Goal: Task Accomplishment & Management: Use online tool/utility

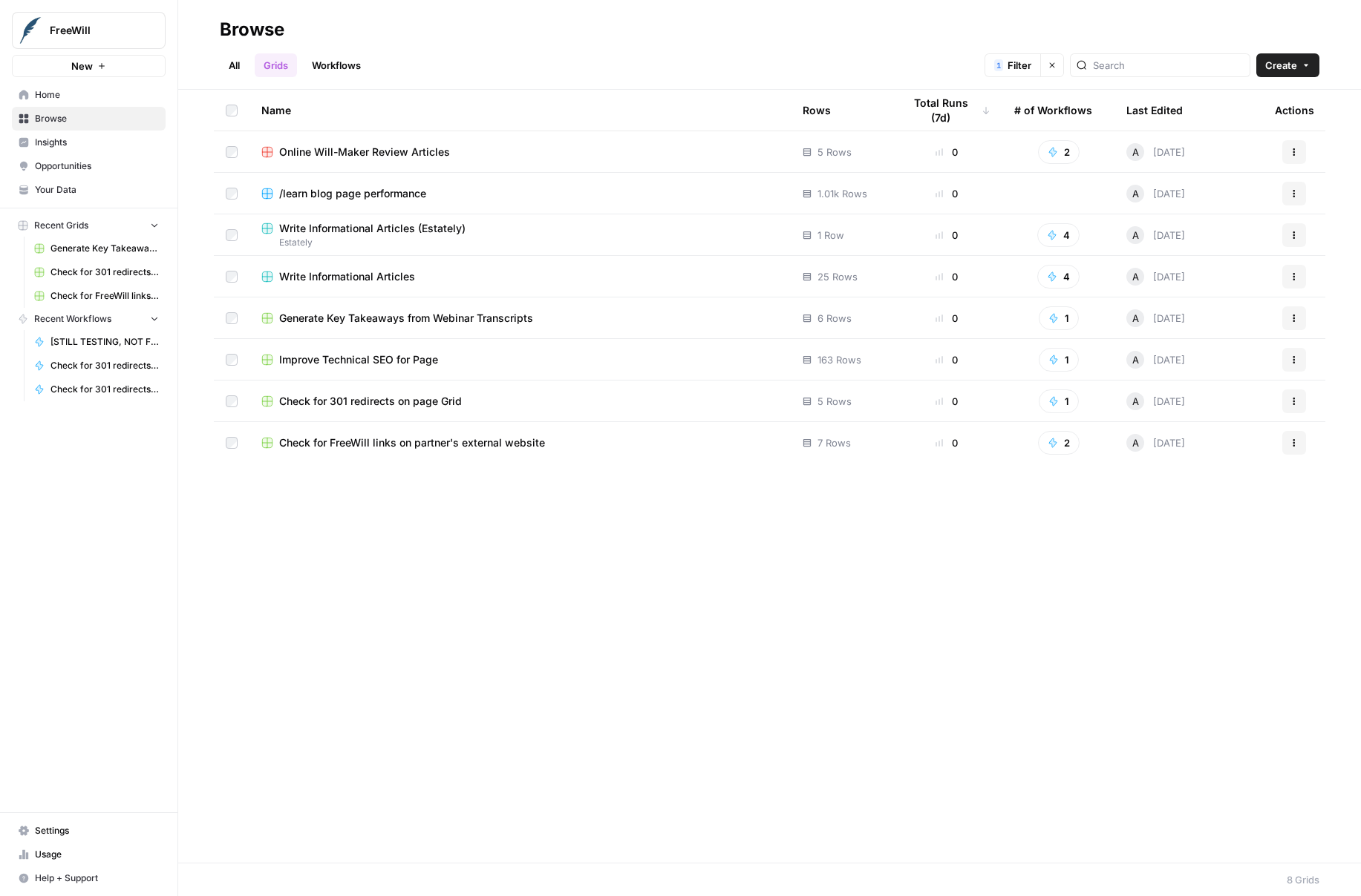
click at [328, 362] on span "Improve Technical SEO for Page" at bounding box center [358, 360] width 159 height 15
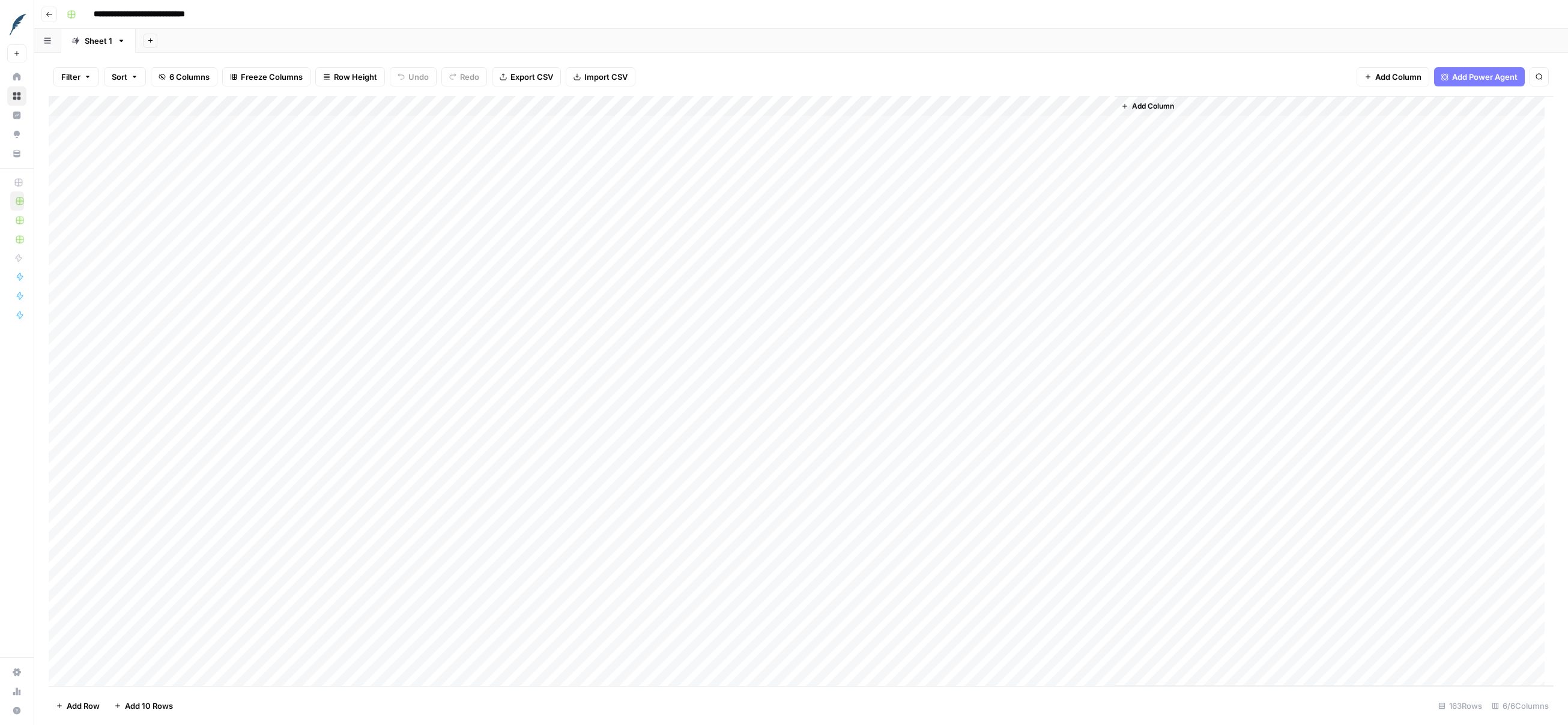
click at [862, 432] on div "Add Column" at bounding box center [801, 391] width 1505 height 590
click at [833, 514] on div "Add Column" at bounding box center [801, 391] width 1505 height 590
click at [706, 469] on div "Add Column" at bounding box center [801, 391] width 1505 height 590
click at [47, 11] on icon "button" at bounding box center [50, 15] width 7 height 7
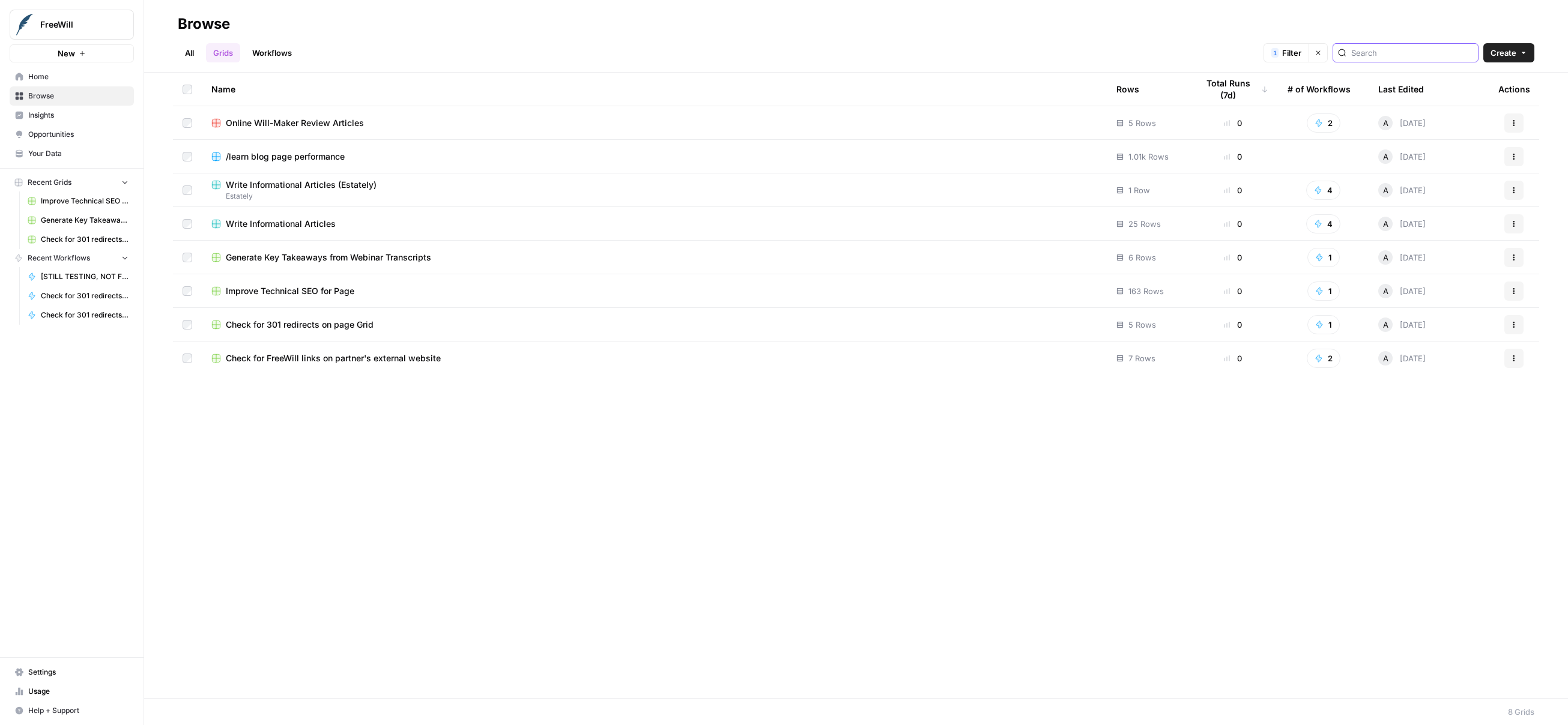
click at [1100, 50] on input "search" at bounding box center [1412, 53] width 122 height 12
type input "meta description"
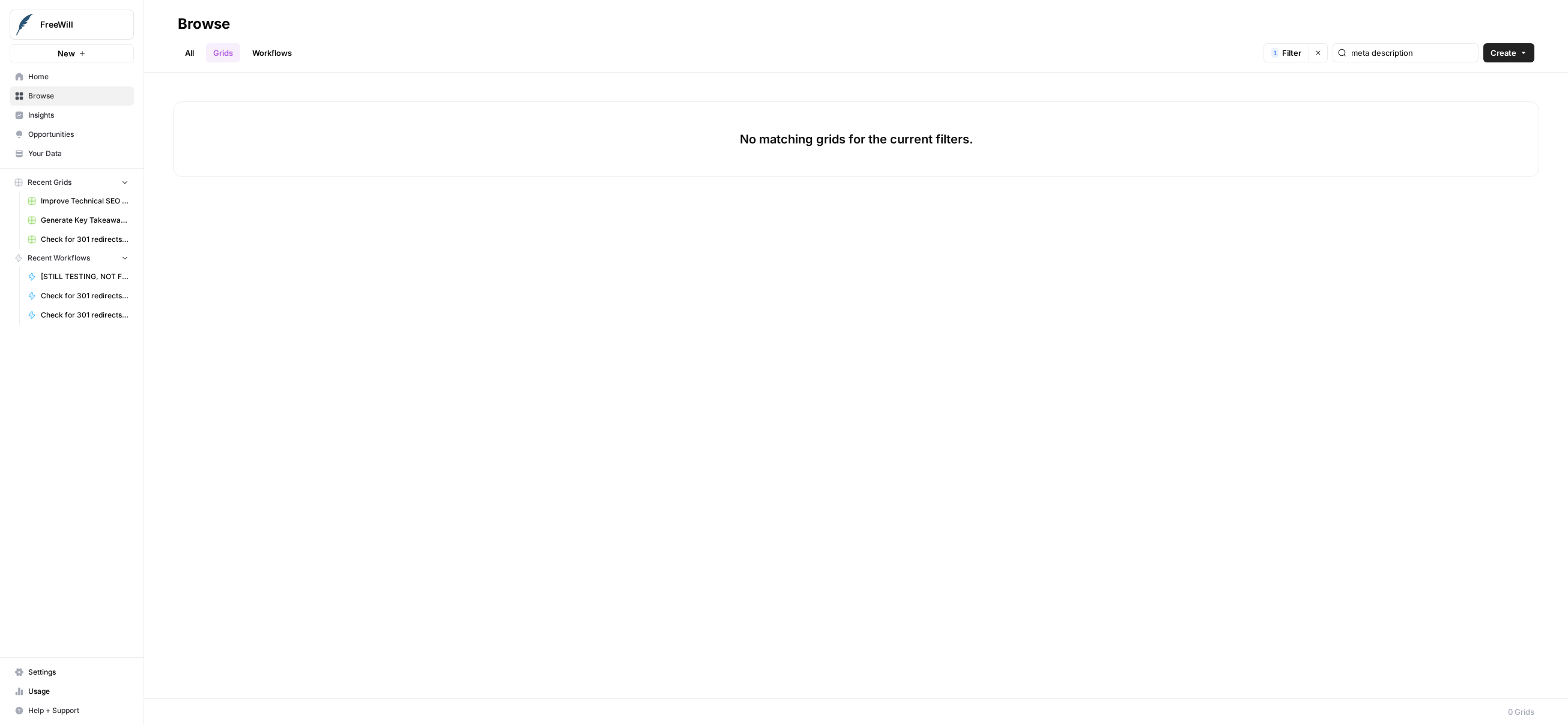
click at [41, 77] on span "Home" at bounding box center [78, 76] width 100 height 11
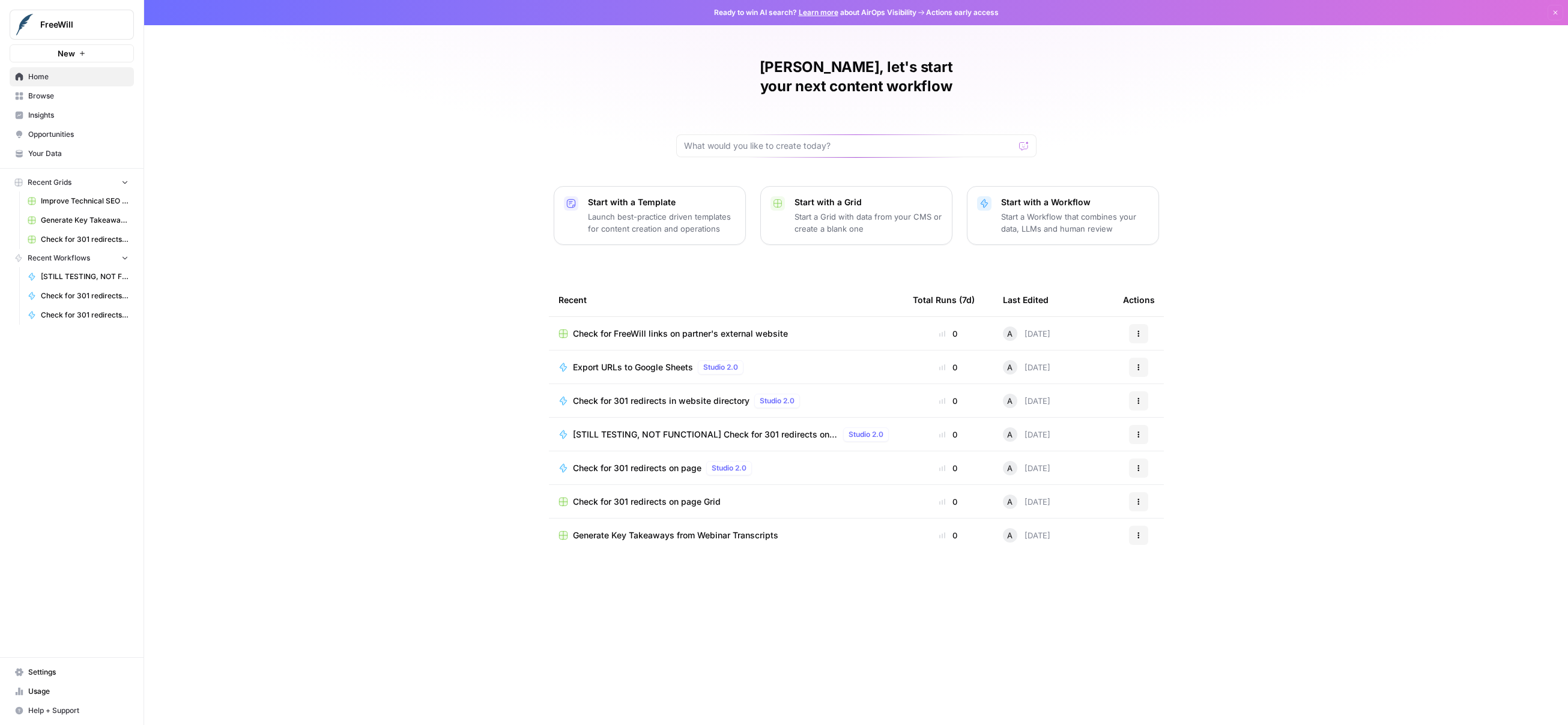
click at [65, 258] on span "Recent Workflows" at bounding box center [59, 258] width 62 height 11
click at [76, 262] on span "Recent Workflows" at bounding box center [59, 258] width 62 height 11
click at [145, 23] on icon "button" at bounding box center [145, 24] width 8 height 8
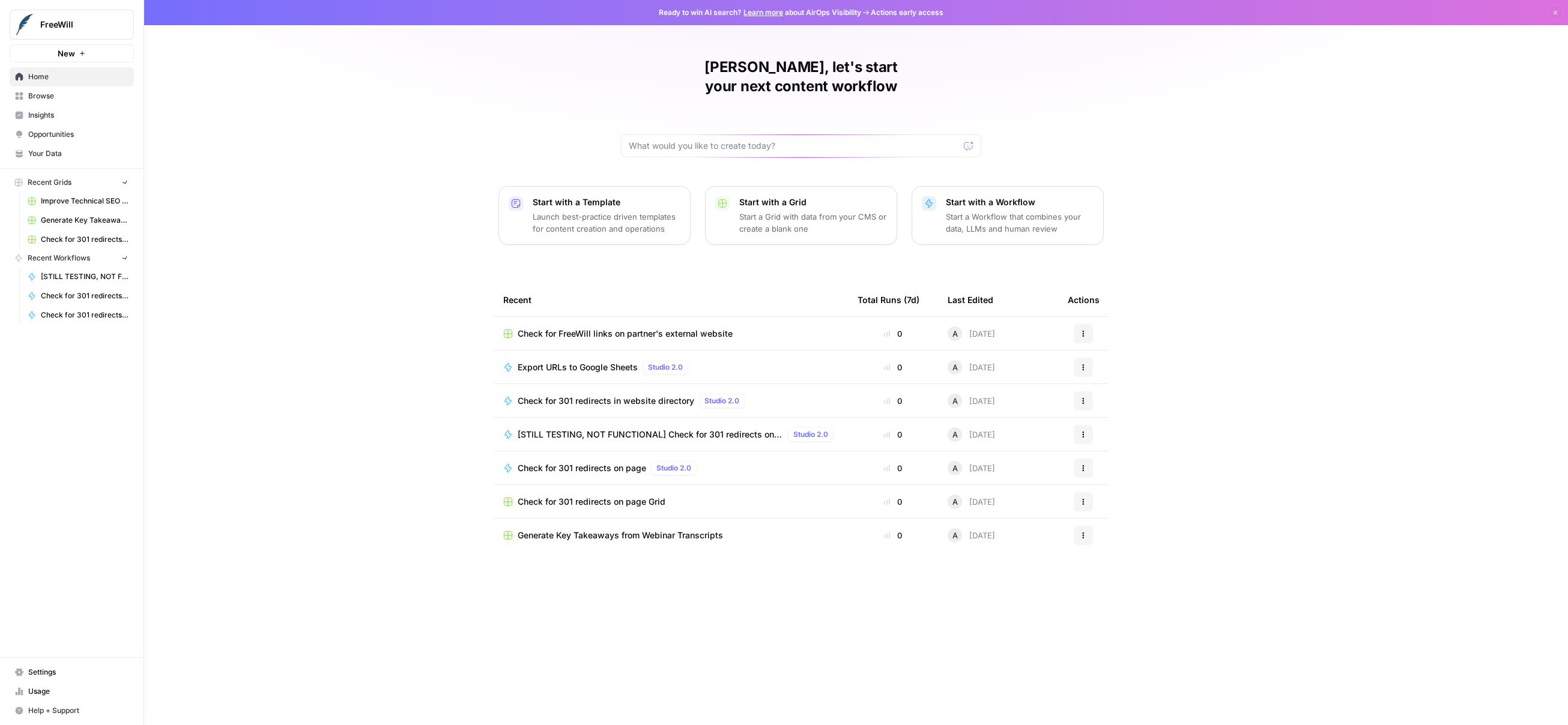
click at [28, 76] on span "Home" at bounding box center [78, 76] width 100 height 11
click at [65, 99] on span "Browse" at bounding box center [78, 96] width 100 height 11
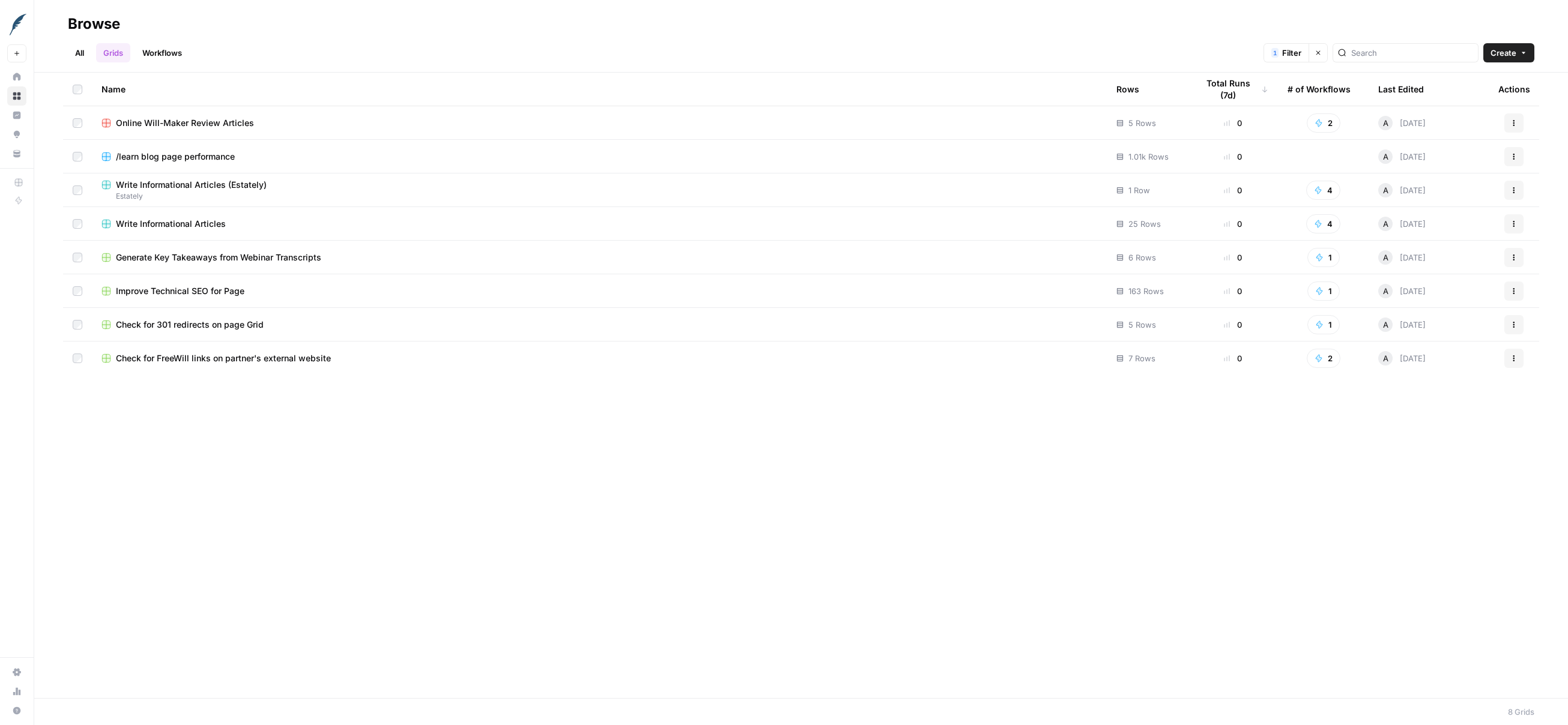
click at [153, 52] on link "Workflows" at bounding box center [162, 53] width 54 height 19
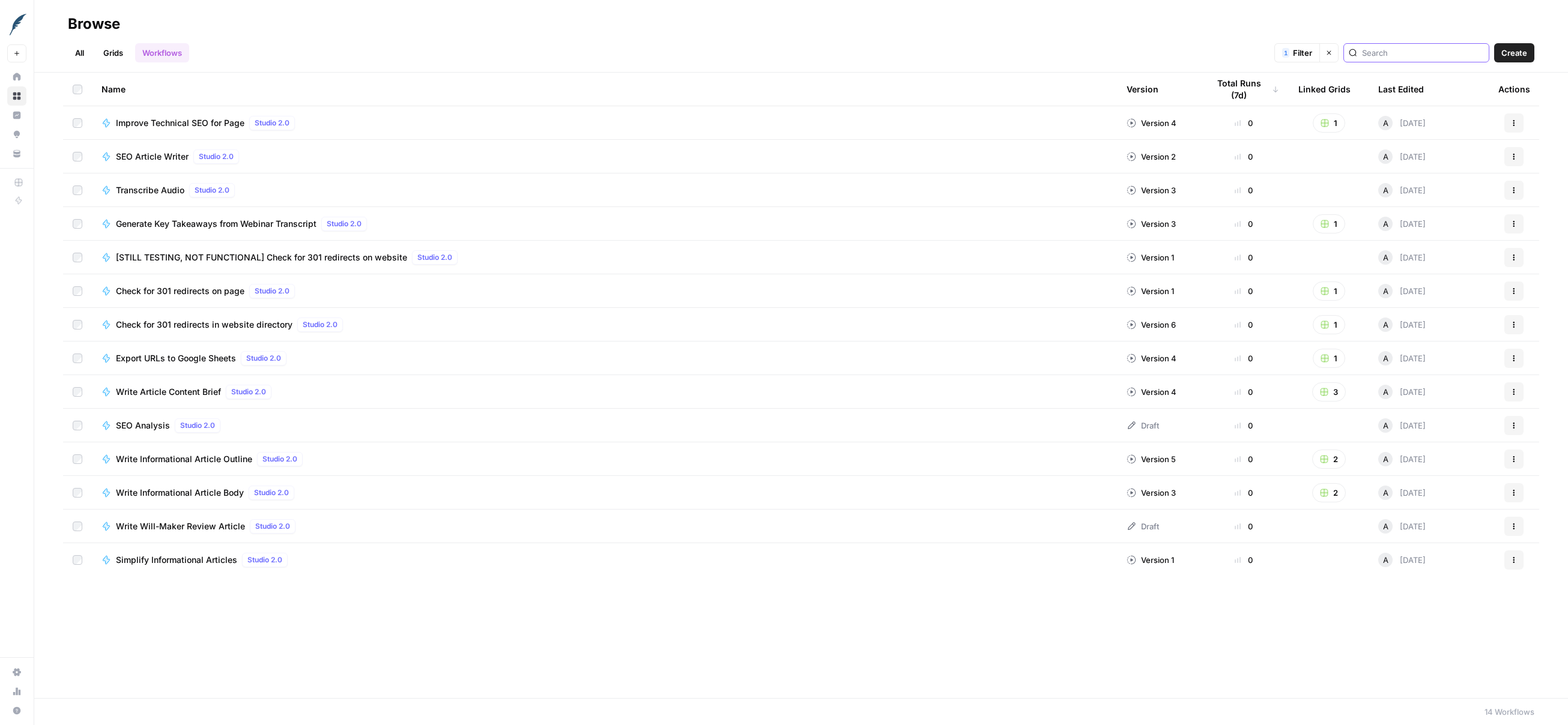
click at [1100, 56] on input "search" at bounding box center [1423, 53] width 122 height 12
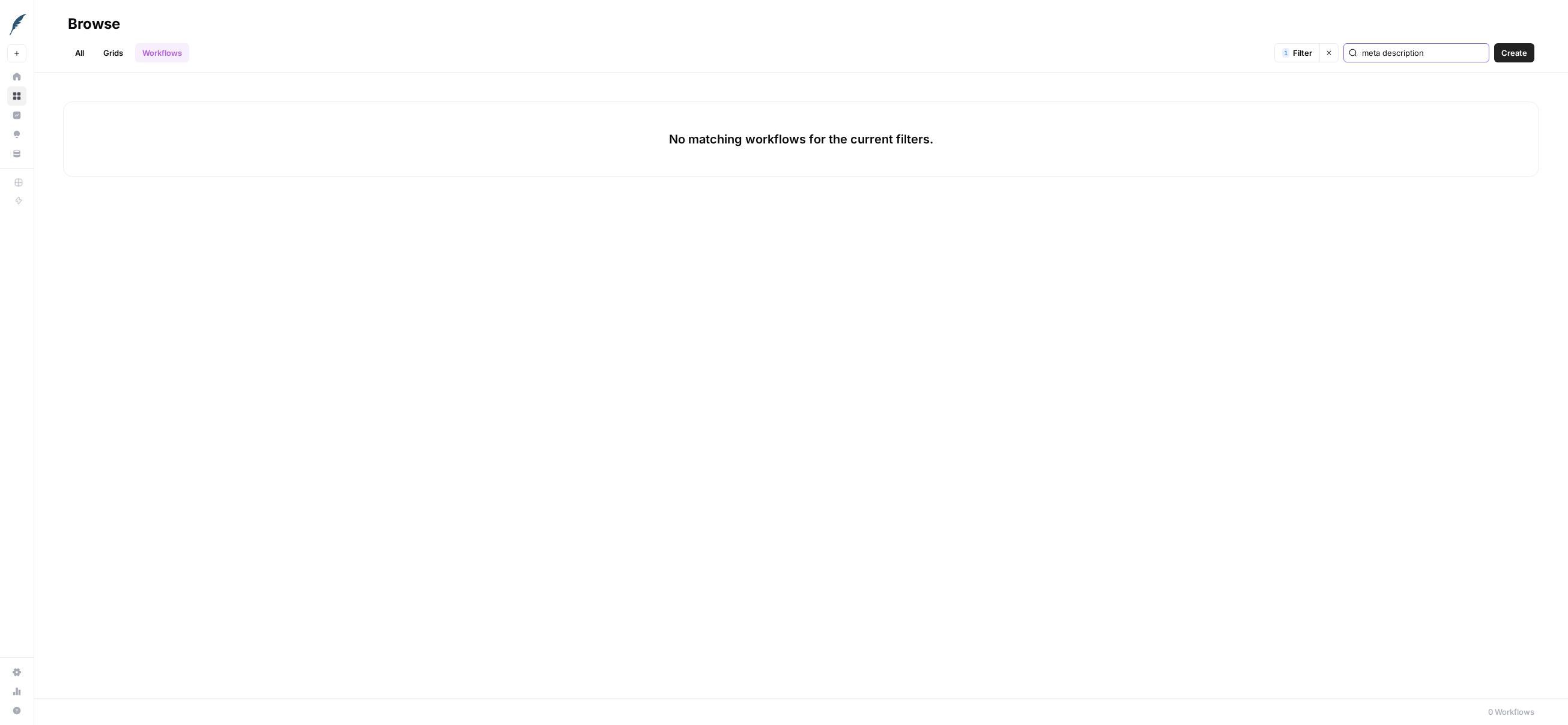
type input "meta"
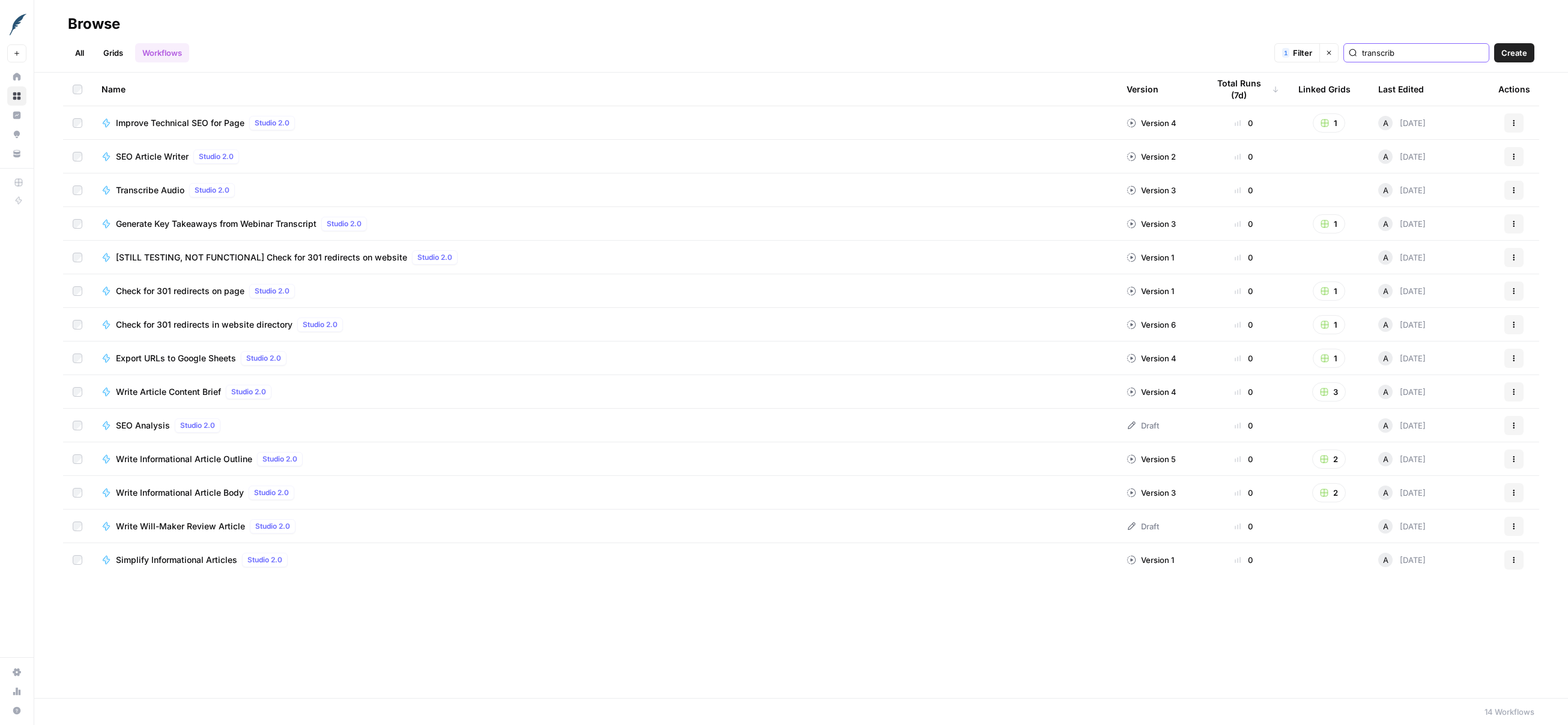
type input "transcribe"
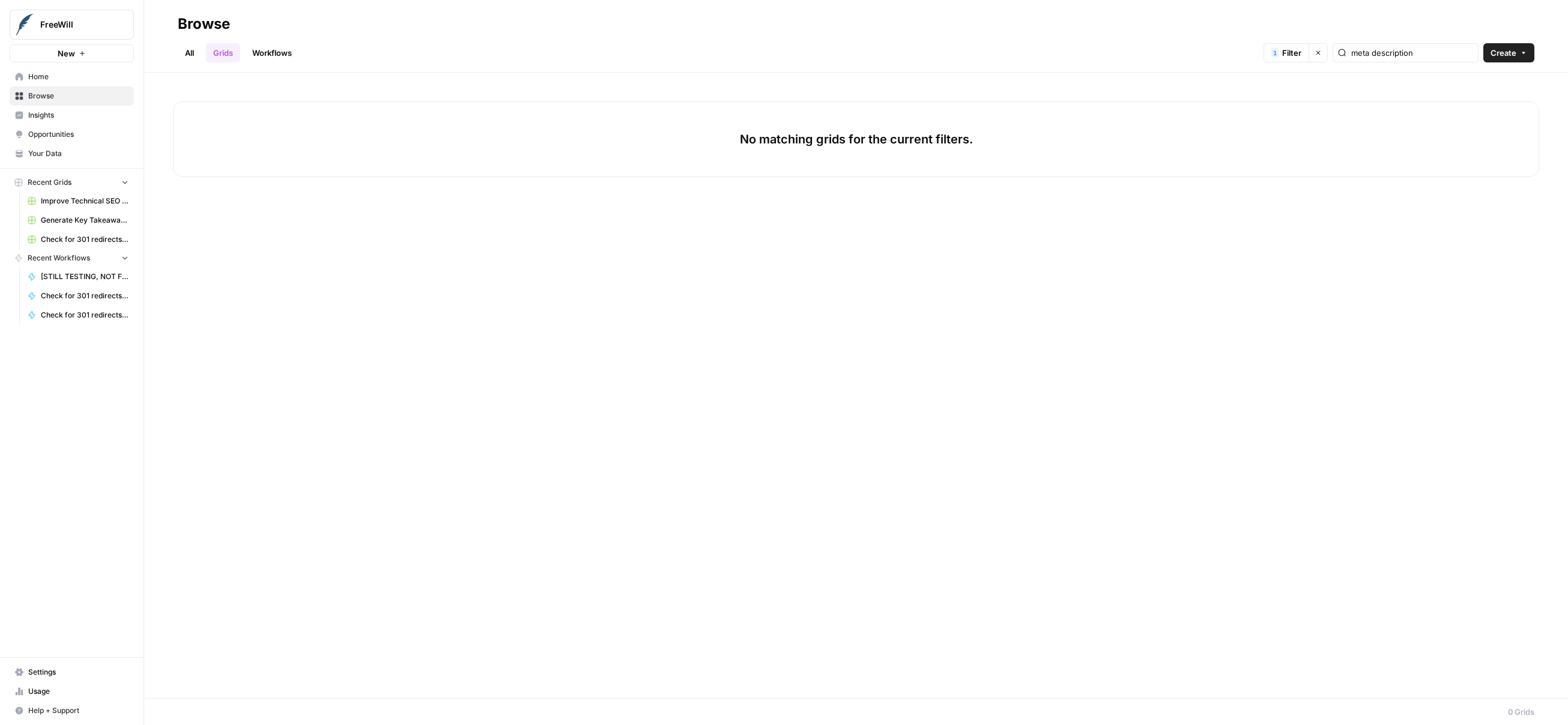
click at [58, 202] on span "Improve Technical SEO for Page" at bounding box center [85, 201] width 87 height 11
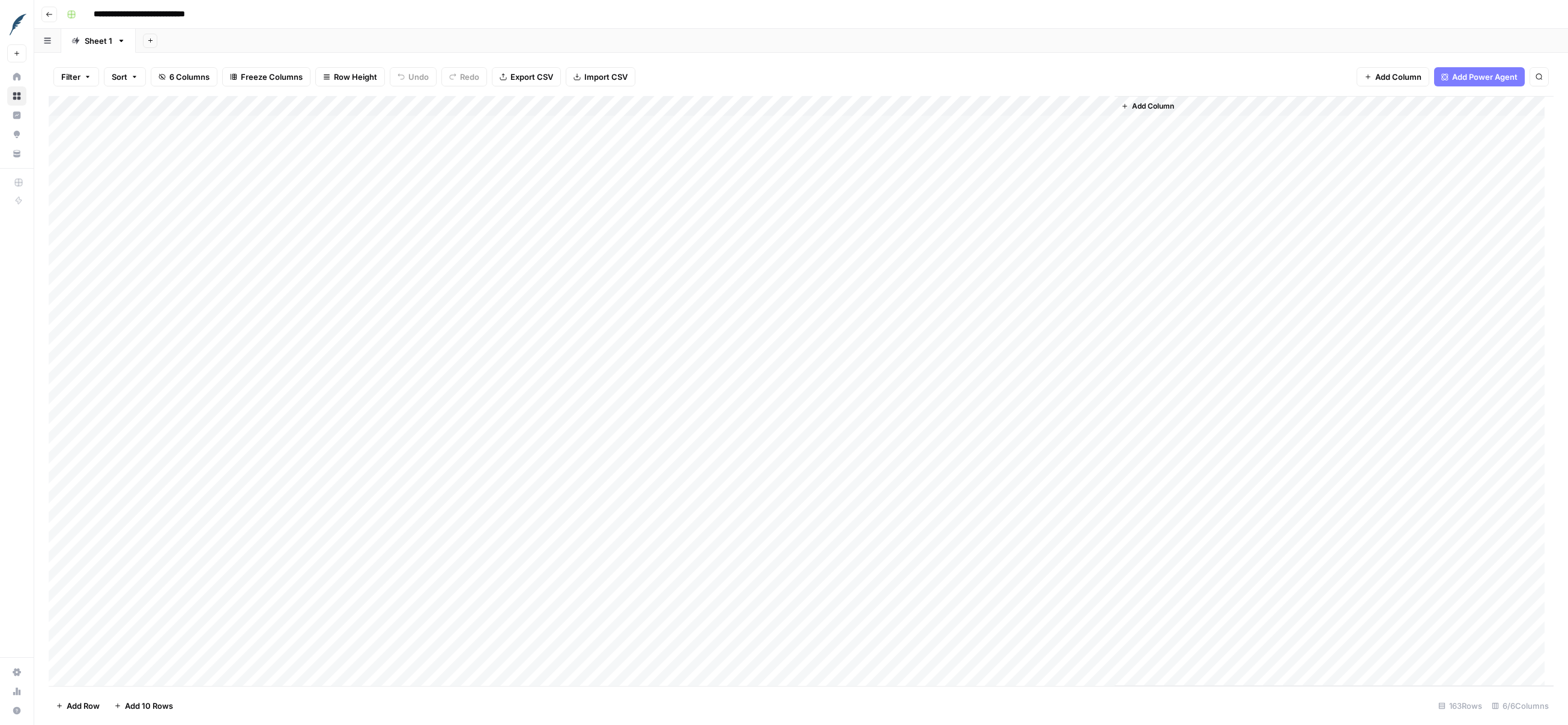
click at [870, 189] on div "Add Column" at bounding box center [801, 391] width 1505 height 590
click at [857, 431] on div "Add Column" at bounding box center [801, 391] width 1505 height 590
click at [848, 517] on div "Add Column" at bounding box center [801, 391] width 1505 height 590
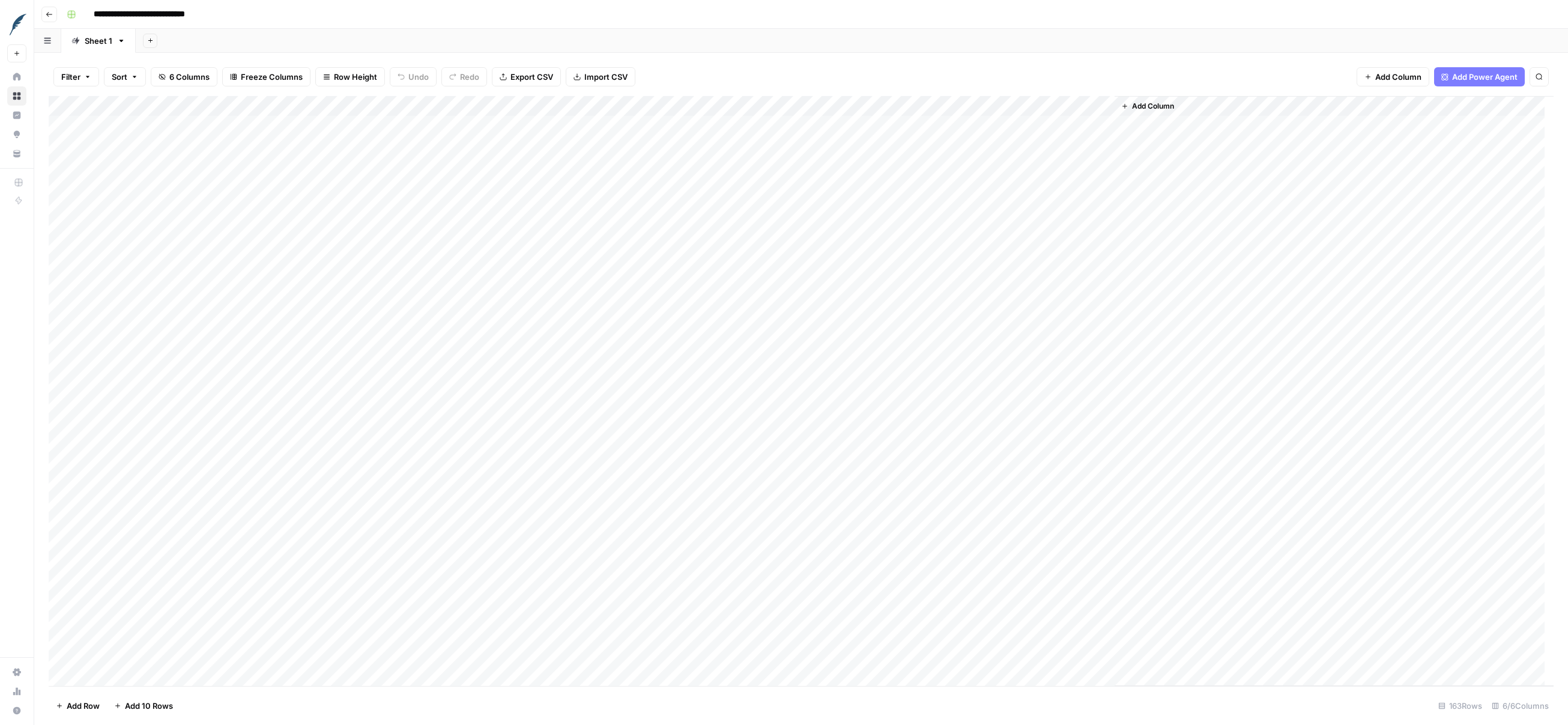
click at [837, 455] on div "Add Column" at bounding box center [801, 391] width 1505 height 590
click at [836, 455] on div "Add Column" at bounding box center [801, 391] width 1505 height 590
click at [864, 526] on div "Add Column" at bounding box center [801, 391] width 1505 height 590
